Goal: Navigation & Orientation: Find specific page/section

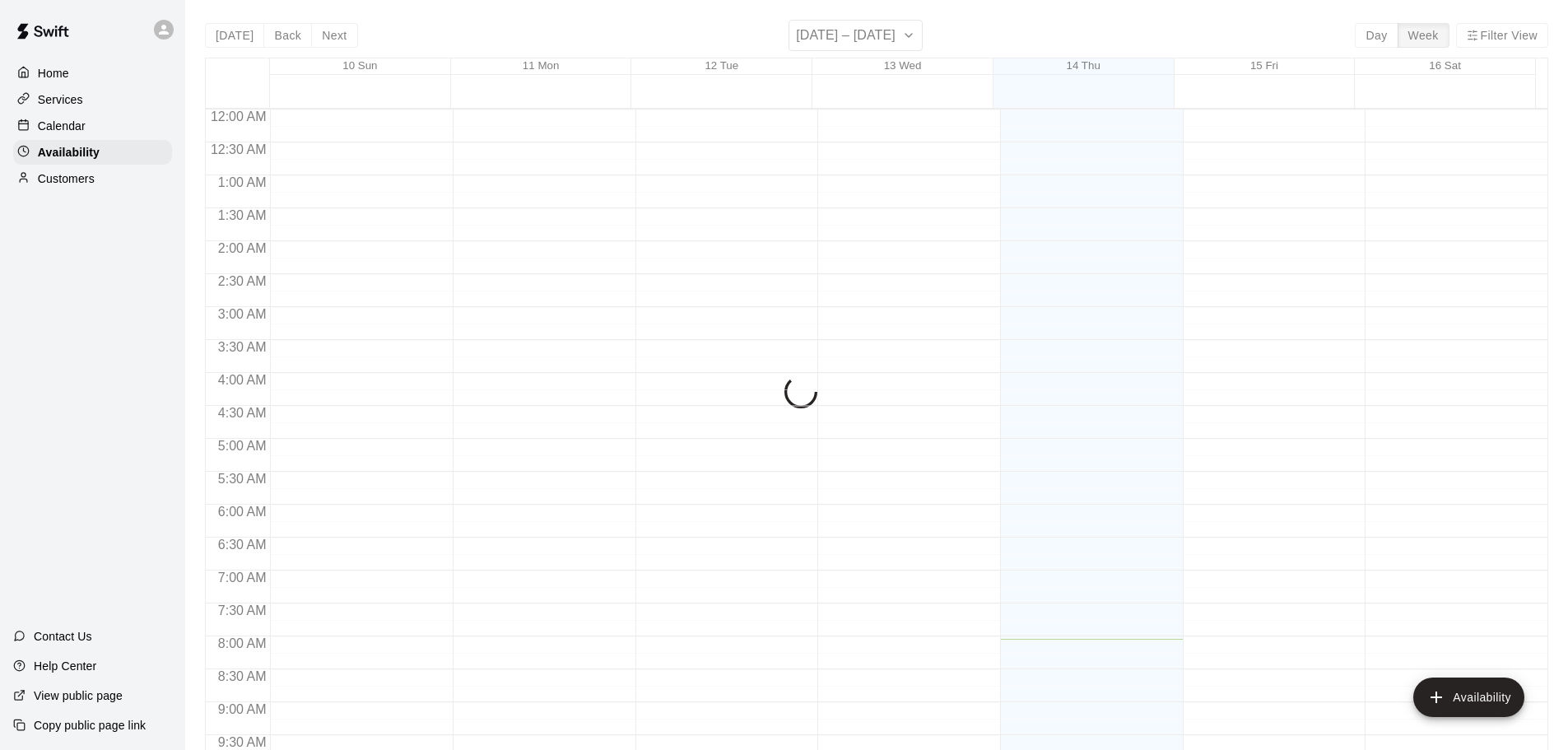
scroll to position [530, 0]
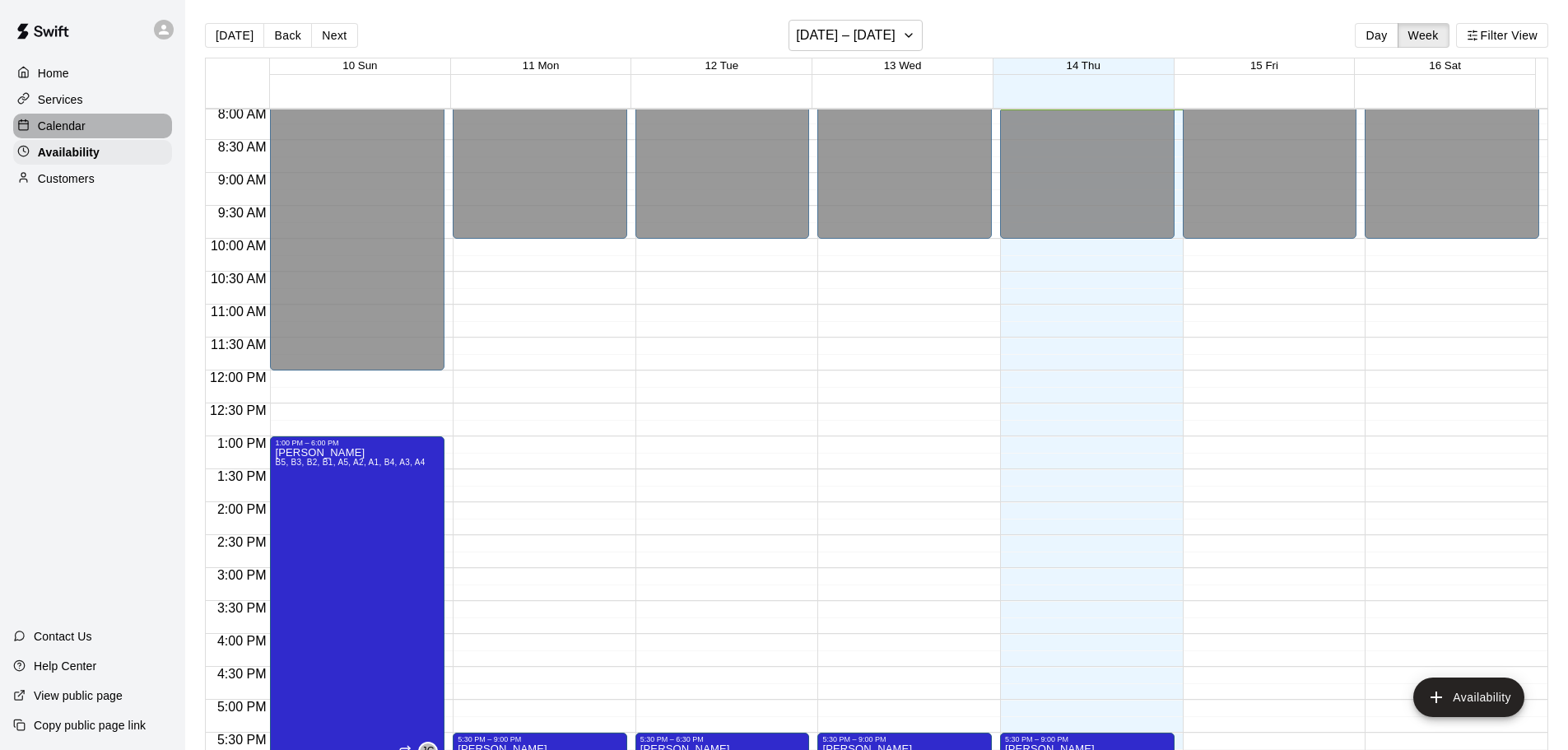
click at [114, 130] on div "Calendar" at bounding box center [92, 125] width 158 height 25
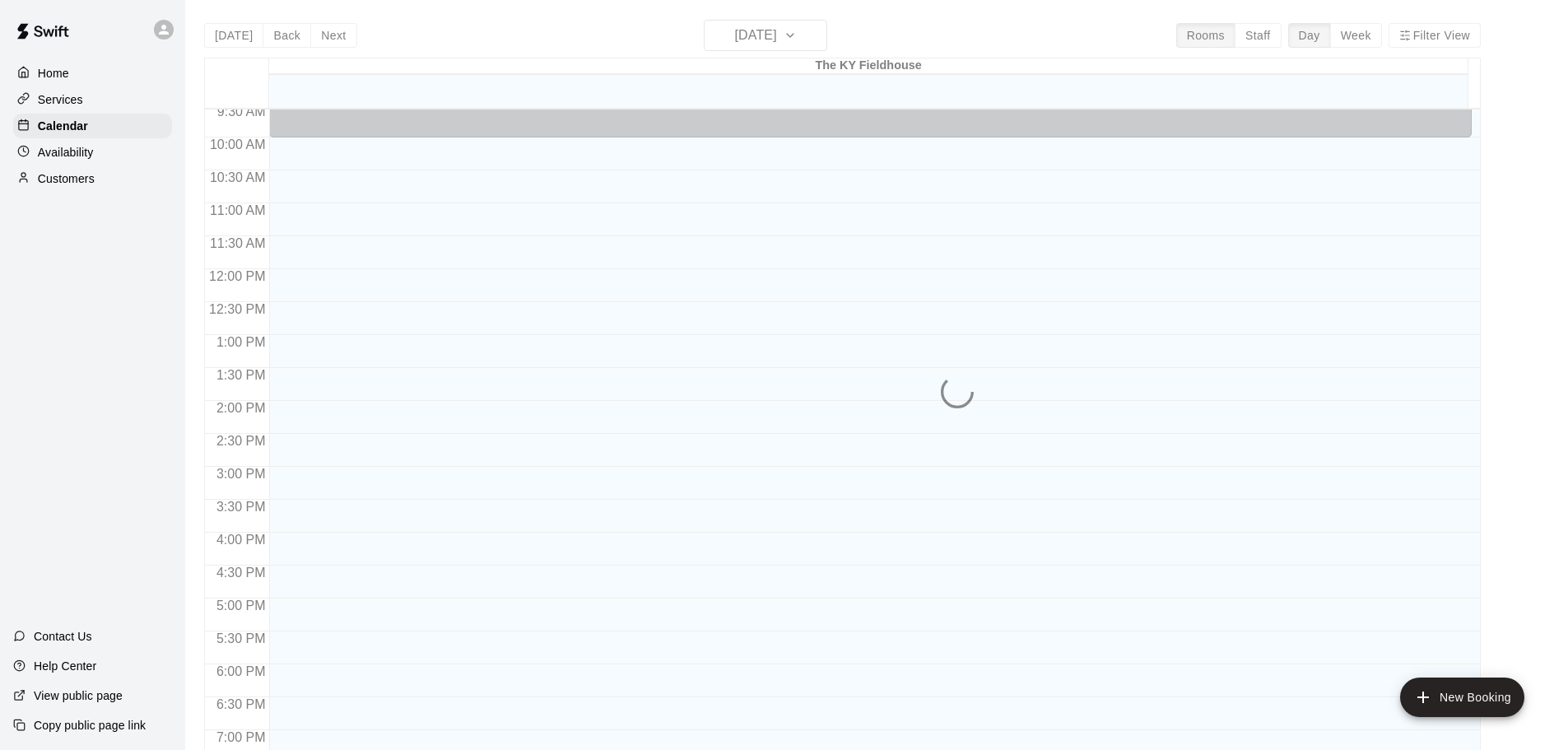
scroll to position [511, 0]
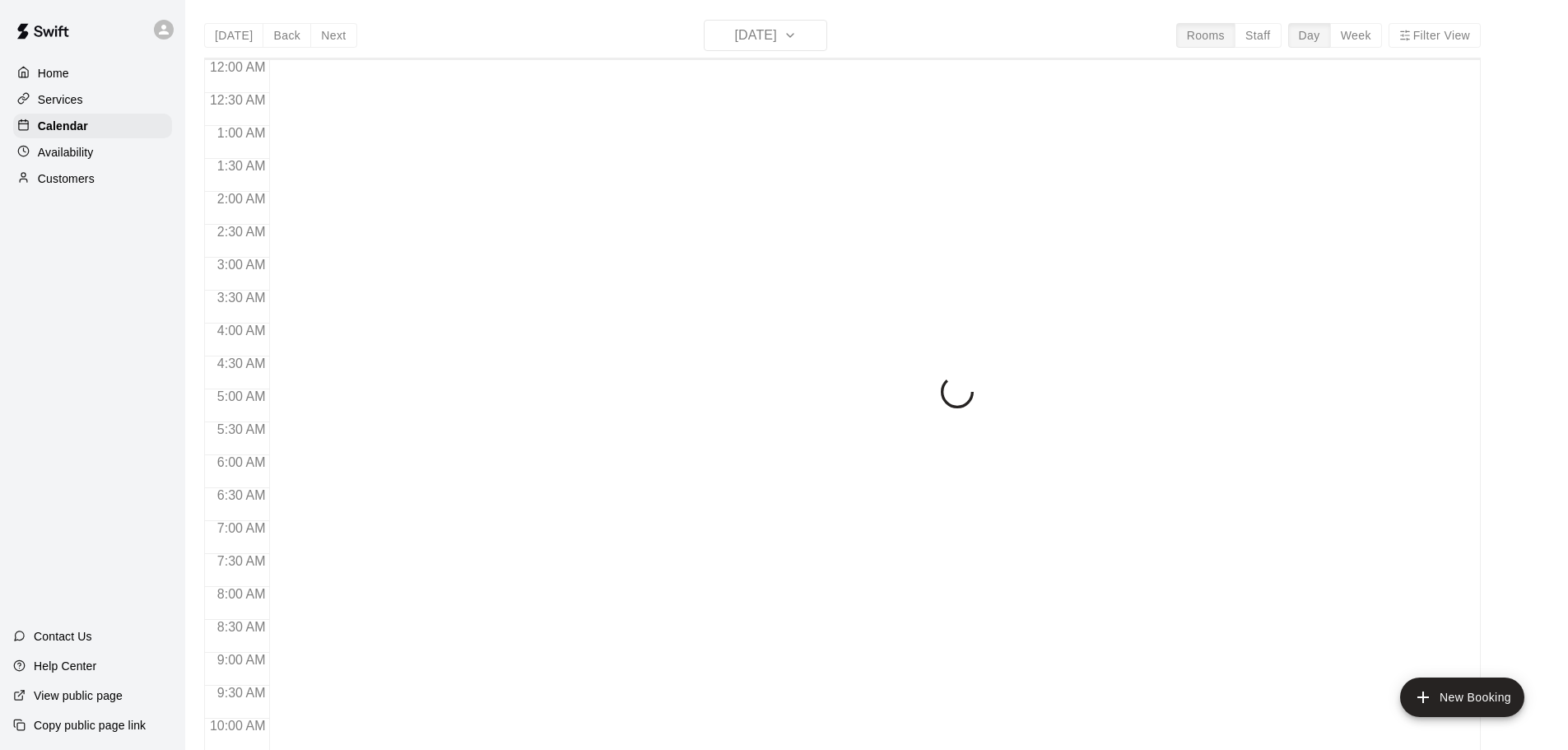
scroll to position [533, 0]
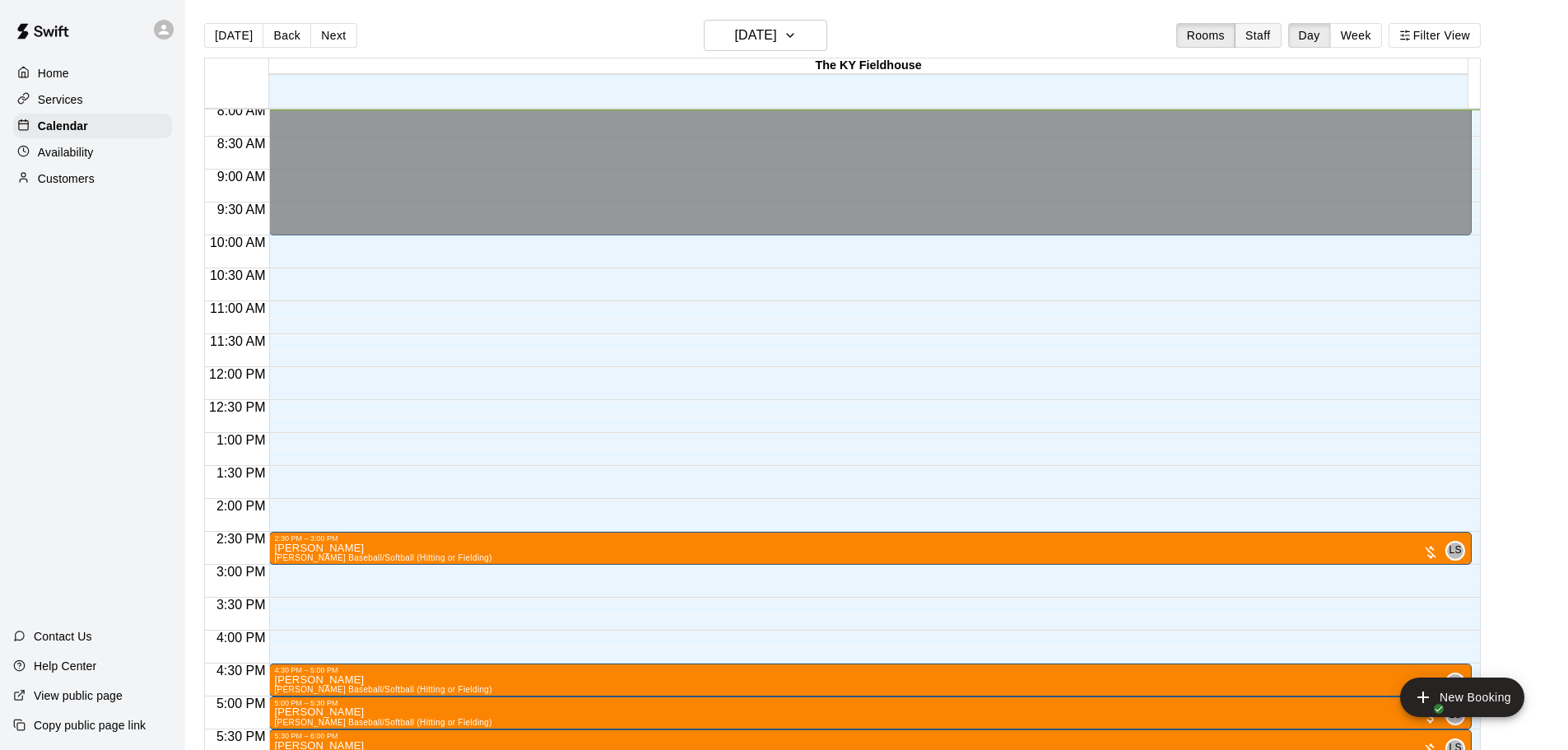
click at [1268, 34] on button "Staff" at bounding box center [1257, 35] width 47 height 25
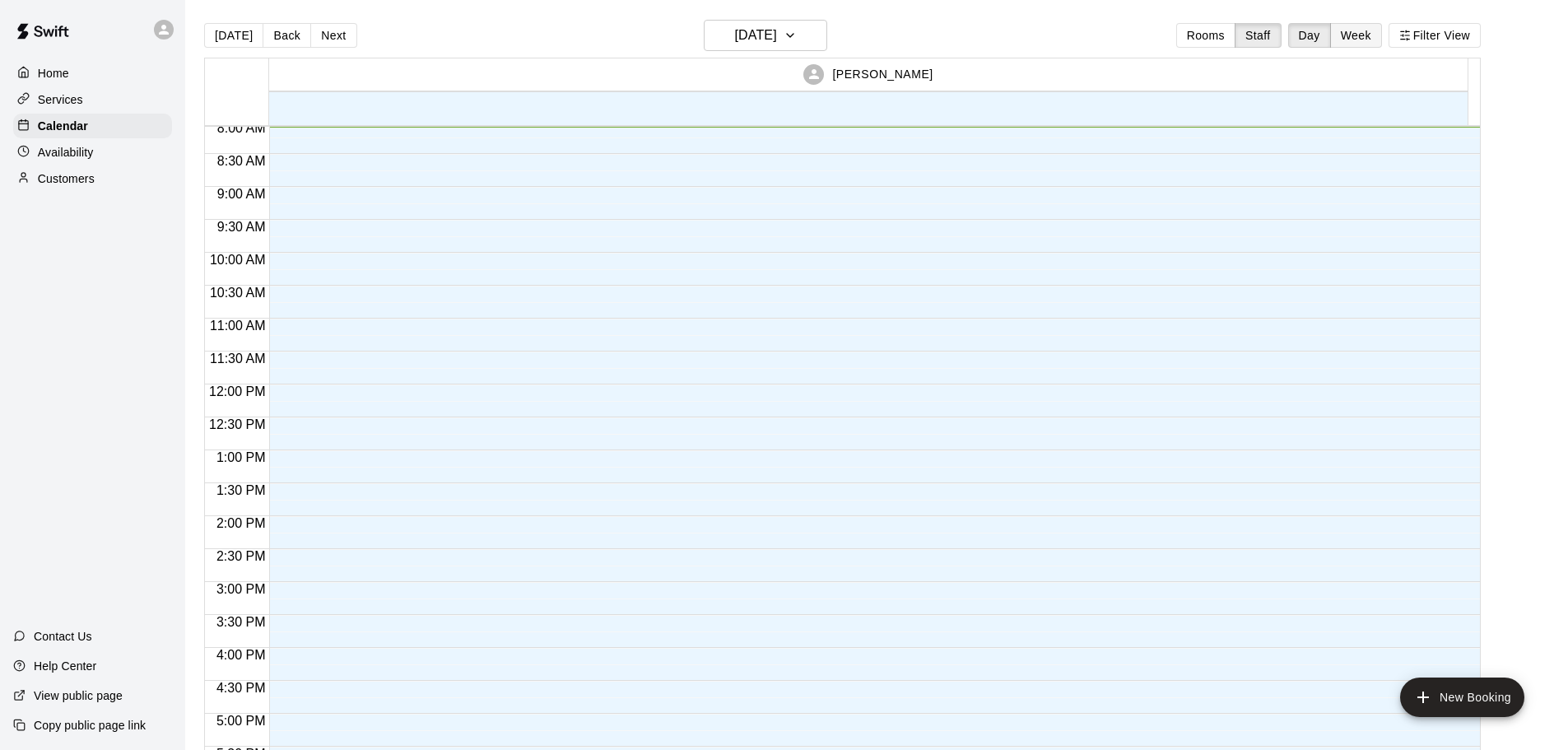
click at [1362, 37] on button "Week" at bounding box center [1355, 35] width 52 height 25
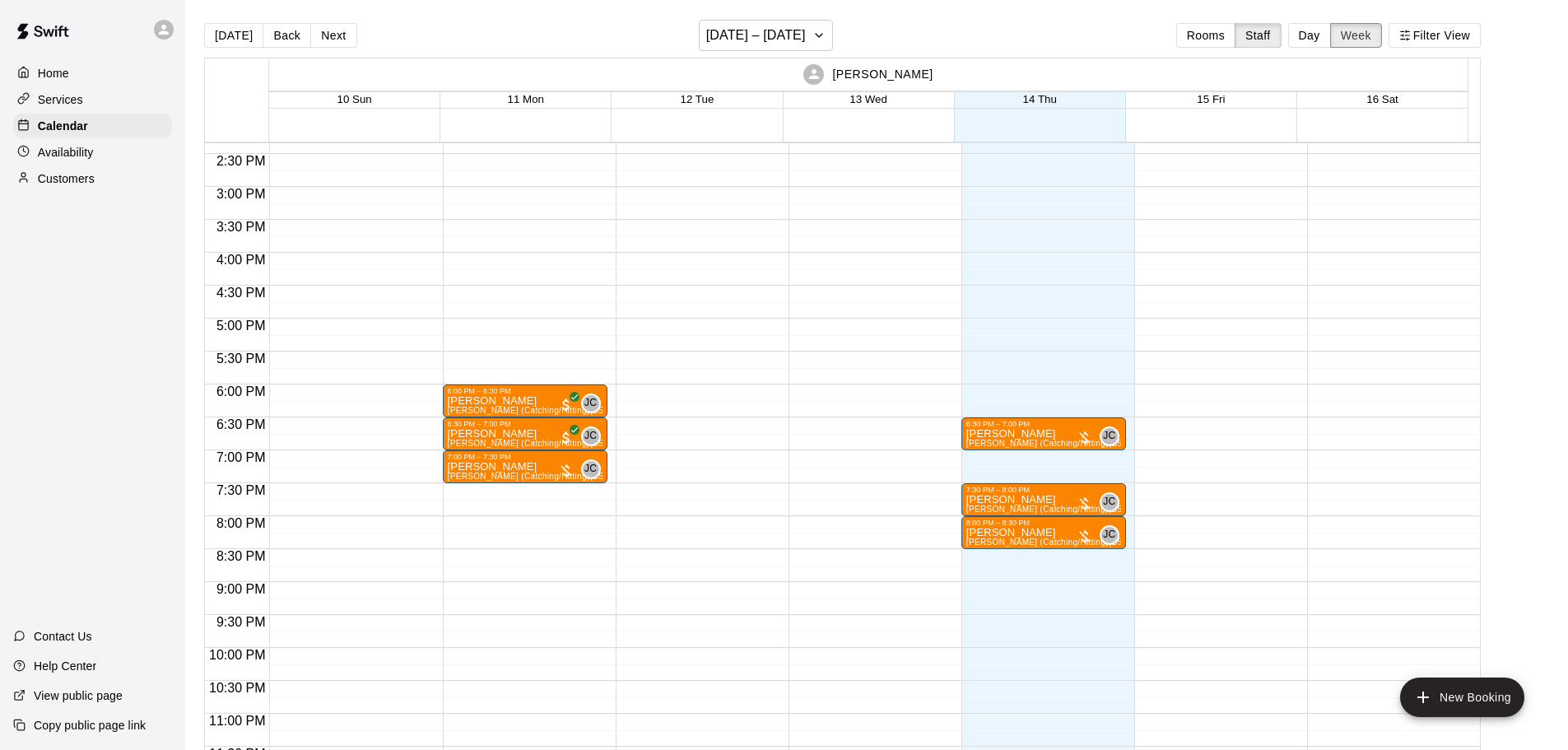
scroll to position [697, 0]
